Goal: Task Accomplishment & Management: Use online tool/utility

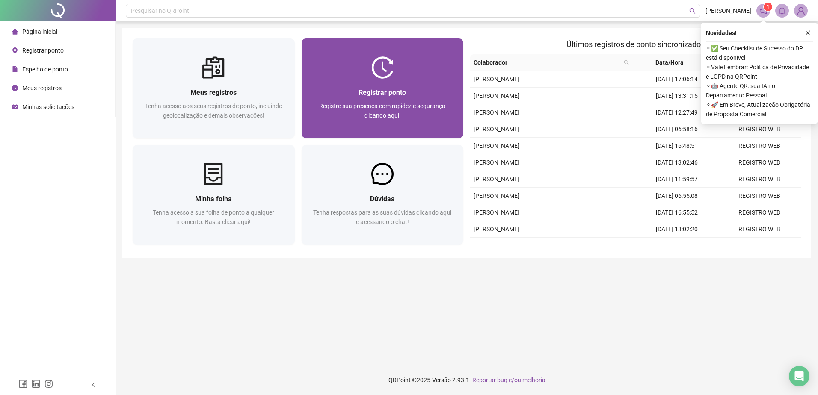
drag, startPoint x: 0, startPoint y: 0, endPoint x: 411, endPoint y: 133, distance: 432.5
click at [411, 133] on div "Registrar ponto Registre sua presença com rapidez e segurança clicando aqui!" at bounding box center [382, 108] width 162 height 59
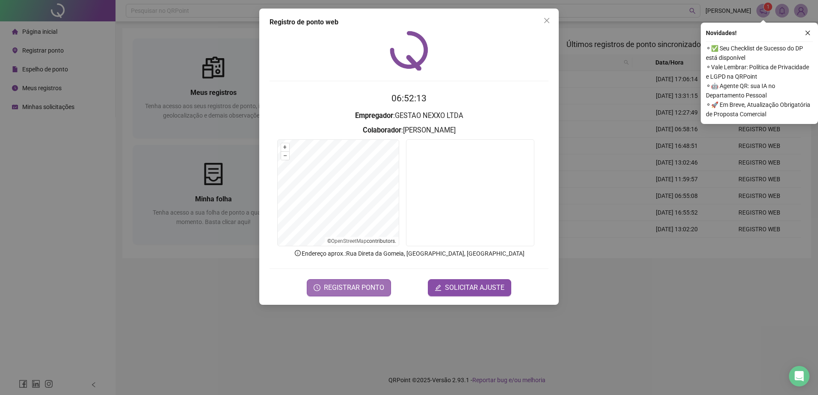
click at [338, 290] on span "REGISTRAR PONTO" at bounding box center [354, 288] width 60 height 10
